Goal: Information Seeking & Learning: Learn about a topic

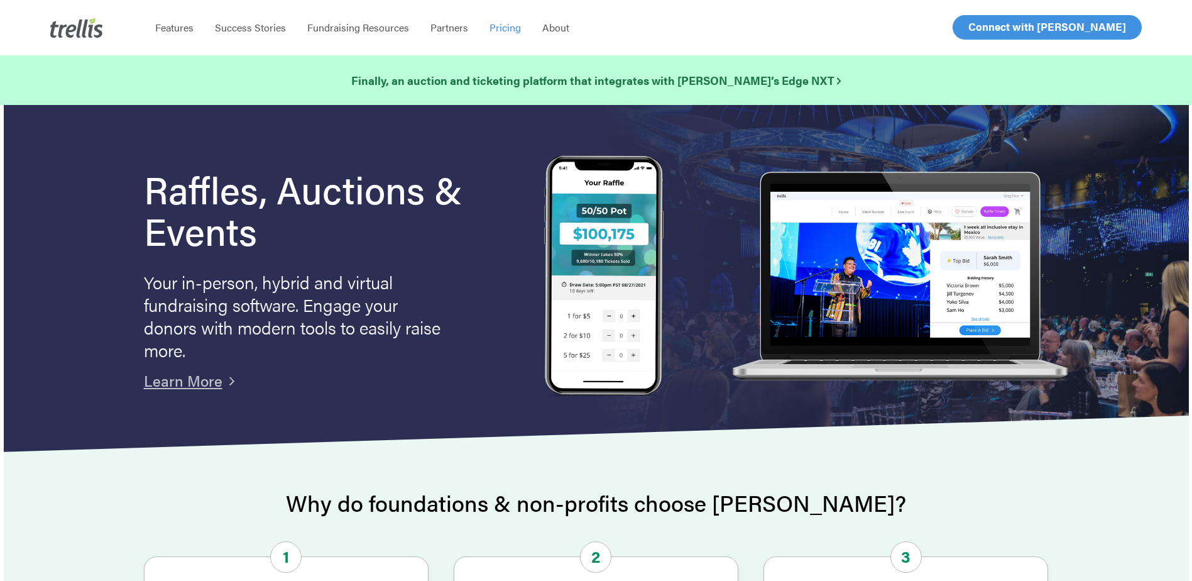
click at [500, 29] on span "Pricing" at bounding box center [505, 27] width 31 height 14
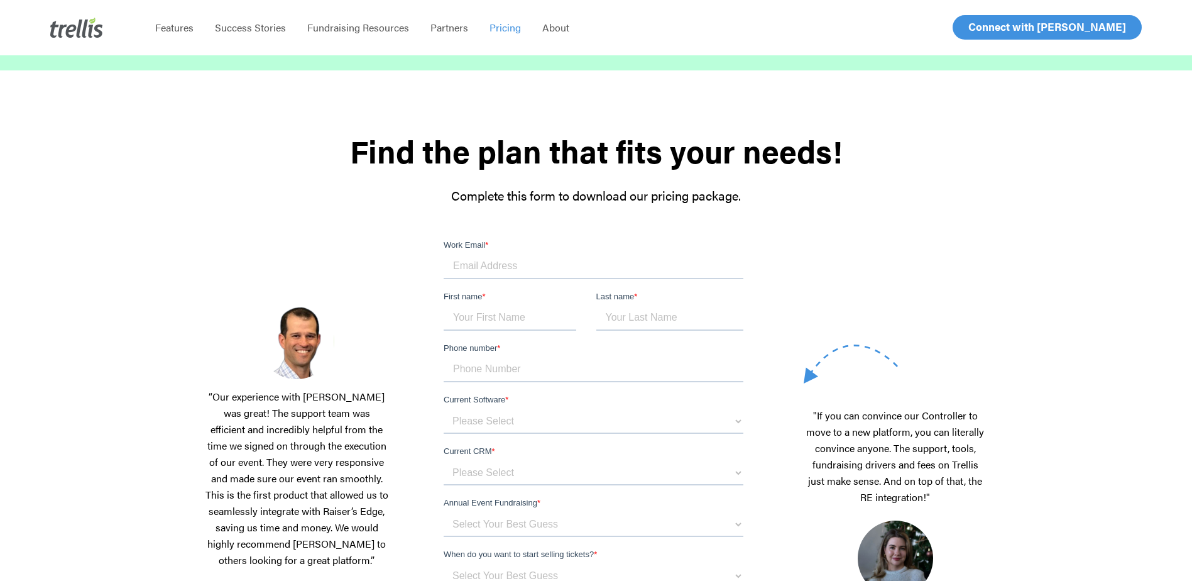
scroll to position [63, 0]
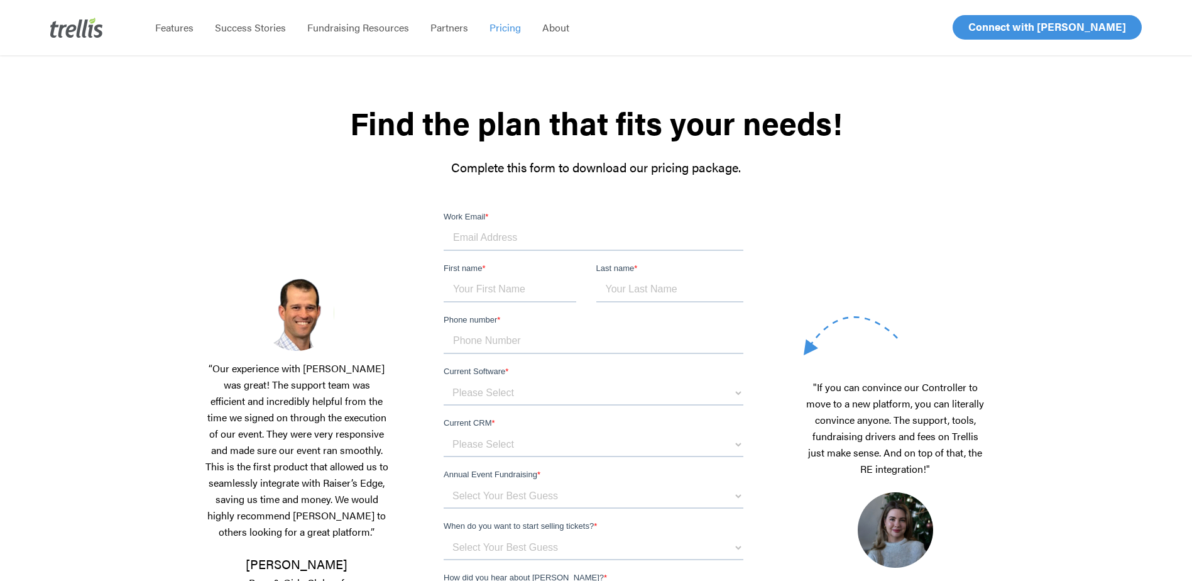
click at [480, 236] on input "Work Email *" at bounding box center [594, 238] width 300 height 25
type input "kelly.gosselin@uwindsor.ca"
type input "Kelly"
type input "Gosselin"
type input "12263454423"
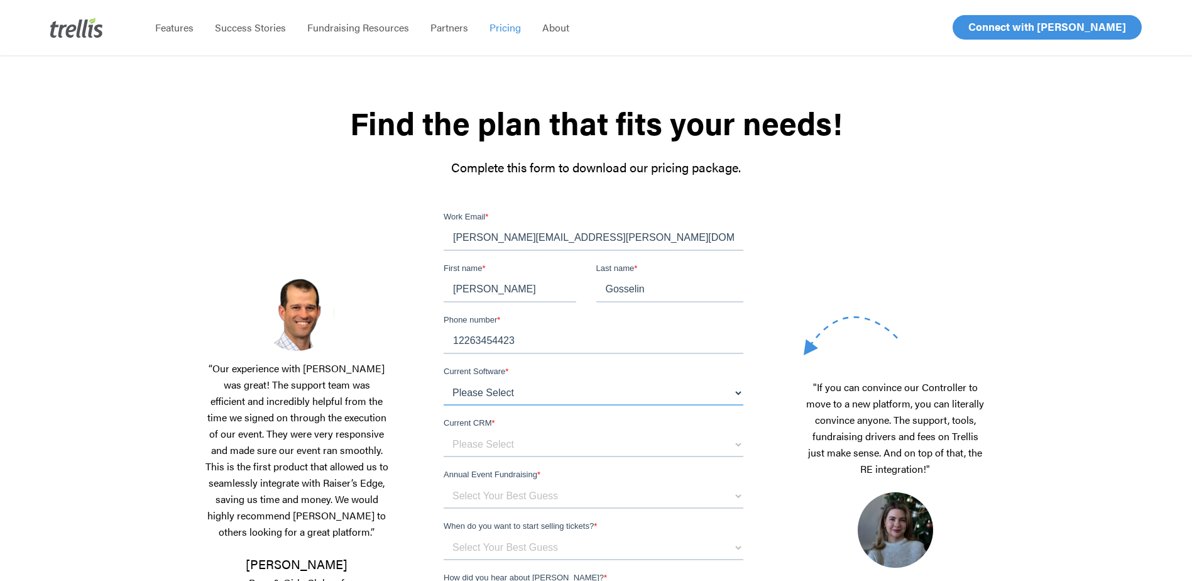
click at [526, 393] on select "Please Select OneCause Givesmart GreaterGiving Givergy Other" at bounding box center [594, 392] width 300 height 25
select select "Other"
click at [444, 380] on select "Please Select OneCause Givesmart GreaterGiving Givergy Other" at bounding box center [594, 392] width 300 height 25
click at [552, 396] on select "Please Select OneCause Givesmart GreaterGiving Givergy Other" at bounding box center [594, 392] width 300 height 25
click at [444, 380] on select "Please Select OneCause Givesmart GreaterGiving Givergy Other" at bounding box center [594, 392] width 300 height 25
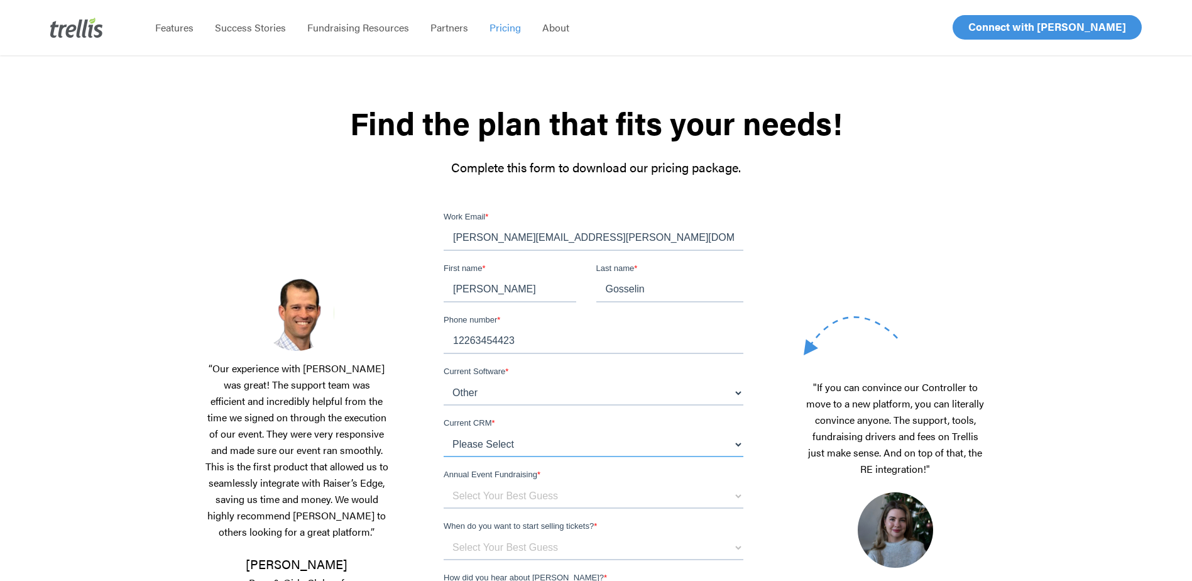
click at [601, 443] on select "Please Select Blackbaud Raiser's Edge Salesforce Donor Perfect Veracross Virtuo…" at bounding box center [594, 444] width 300 height 25
select select "Blackbaud Raiser's Edge"
click at [444, 432] on select "Please Select Blackbaud Raiser's Edge Salesforce Donor Perfect Veracross Virtuo…" at bounding box center [594, 444] width 300 height 25
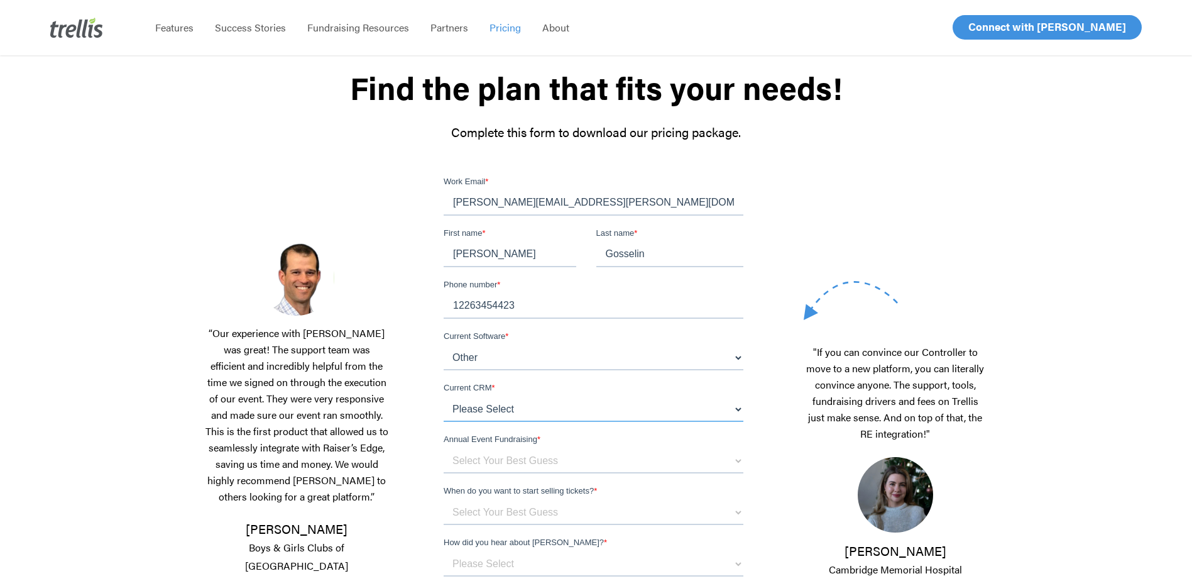
scroll to position [126, 0]
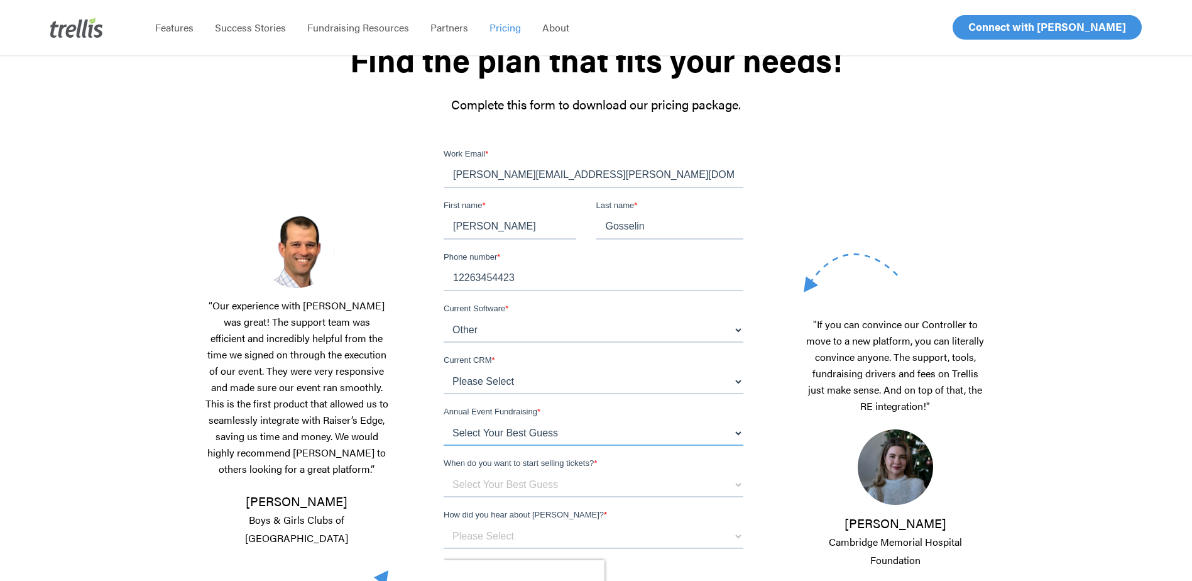
click at [568, 434] on select "Select Your Best Guess below $150k per year $150k - $500k $500k+" at bounding box center [594, 432] width 300 height 25
select select "$150k - $500k"
click at [444, 420] on select "Select Your Best Guess below $150k per year $150k - $500k $500k+" at bounding box center [594, 432] width 300 height 25
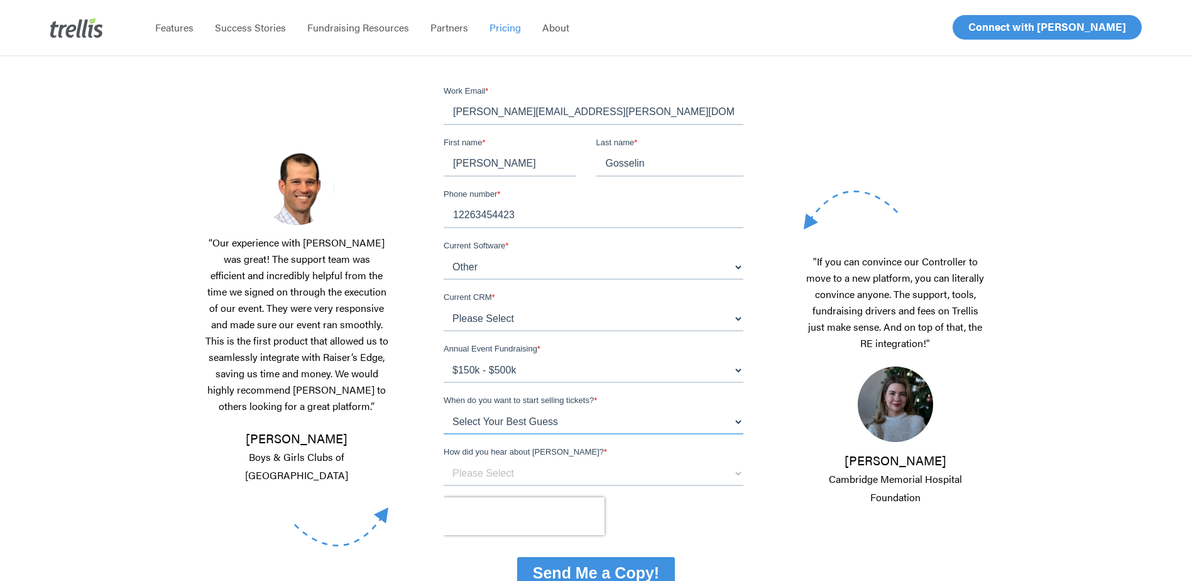
click at [514, 415] on select "Select Your Best Guess Unsure 1 - 3 months 3 - 6 months 6 months + Immediately" at bounding box center [594, 421] width 300 height 25
select select "Immediately"
click at [444, 409] on select "Select Your Best Guess Unsure 1 - 3 months 3 - 6 months 6 months + Immediately" at bounding box center [594, 421] width 300 height 25
click at [608, 354] on label "Annual Event Fundraising *" at bounding box center [596, 349] width 305 height 13
click at [608, 358] on select "Select Your Best Guess below $150k per year $150k - $500k $500k+" at bounding box center [594, 370] width 300 height 25
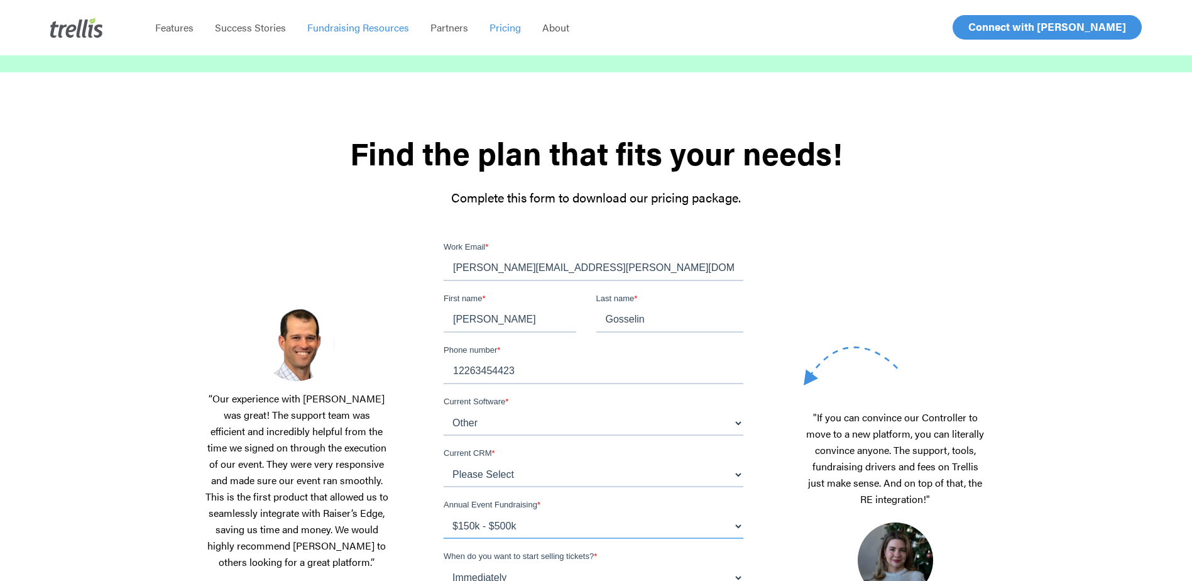
scroll to position [0, 0]
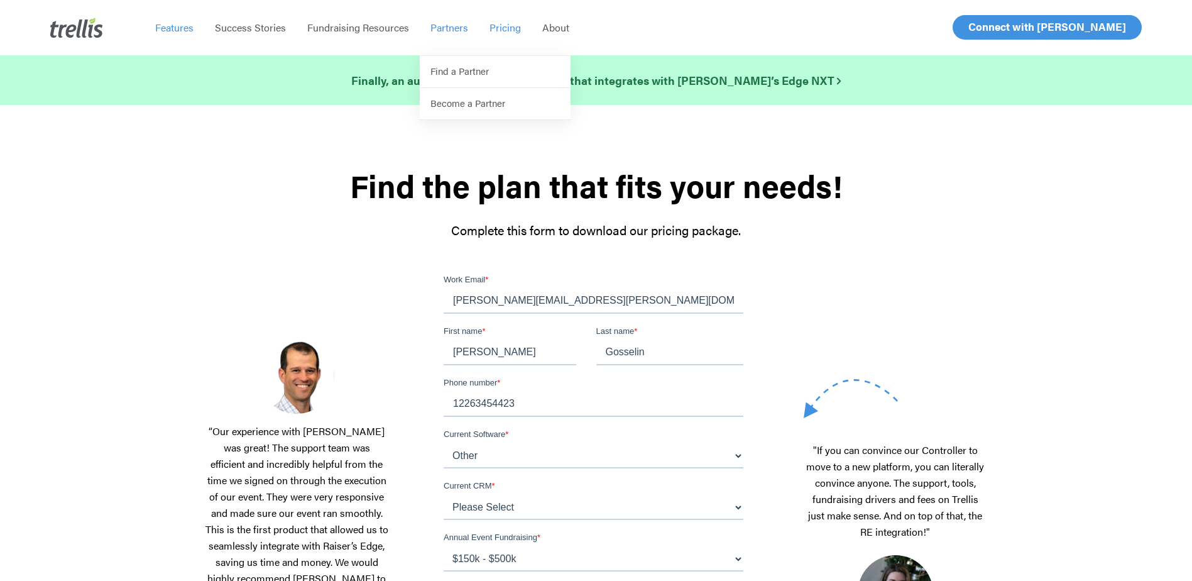
click at [181, 25] on span "Features" at bounding box center [174, 27] width 38 height 14
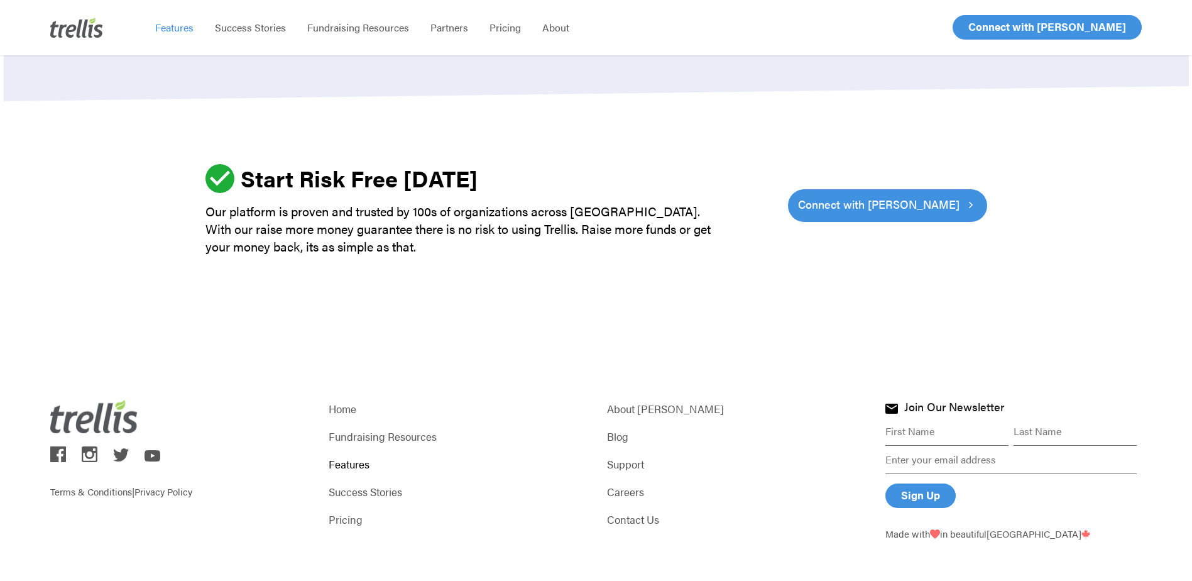
scroll to position [3822, 0]
click at [377, 426] on link "Fundraising Resources" at bounding box center [457, 435] width 256 height 18
